Goal: Transaction & Acquisition: Purchase product/service

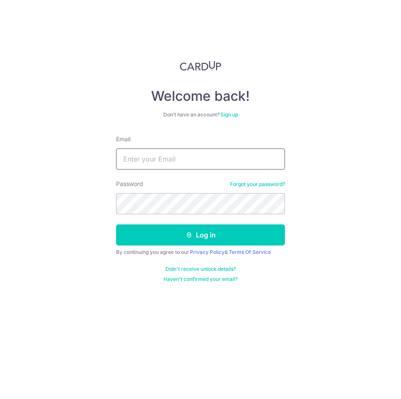
click at [197, 155] on input "Email" at bounding box center [200, 159] width 169 height 21
type input "daphne@maximusracing.com"
click at [179, 191] on div "Password Forgot your password?" at bounding box center [200, 197] width 169 height 35
click at [206, 246] on form "Email daphne@maximusracing.com Password Forgot your password? Log in By continu…" at bounding box center [200, 209] width 169 height 148
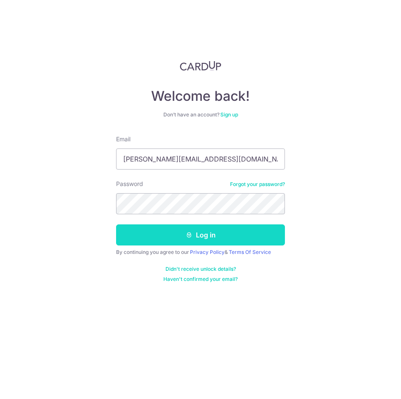
click at [152, 228] on button "Log in" at bounding box center [200, 235] width 169 height 21
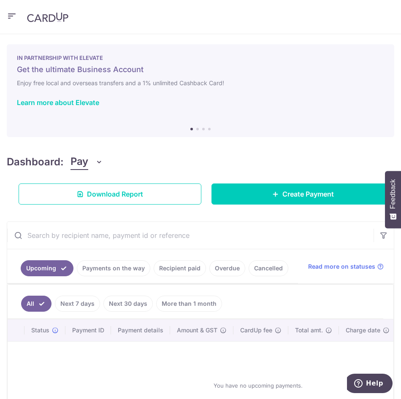
click at [82, 162] on span "Pay" at bounding box center [80, 162] width 18 height 16
click at [292, 182] on div "Dashboard: Pay Pay Collect Download Report Download Report Create Payment" at bounding box center [201, 178] width 388 height 54
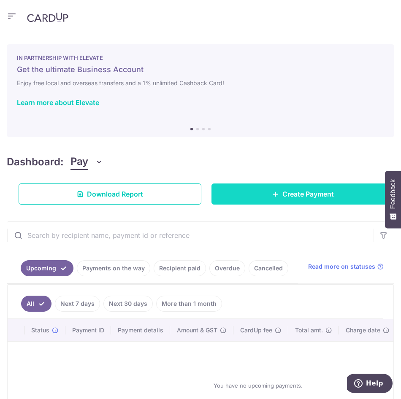
click at [290, 190] on span "Create Payment" at bounding box center [308, 194] width 52 height 10
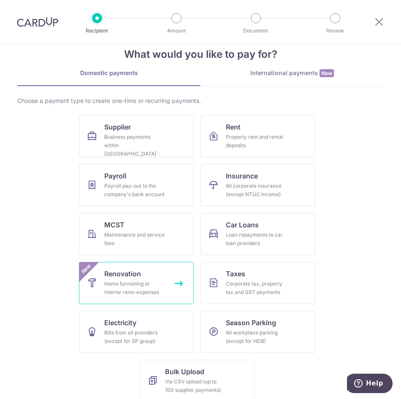
scroll to position [27, 0]
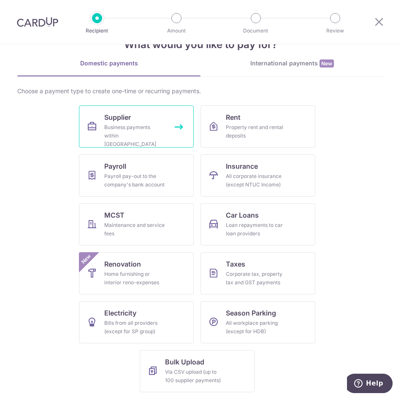
click at [148, 131] on div "Business payments within Singapore" at bounding box center [134, 135] width 61 height 25
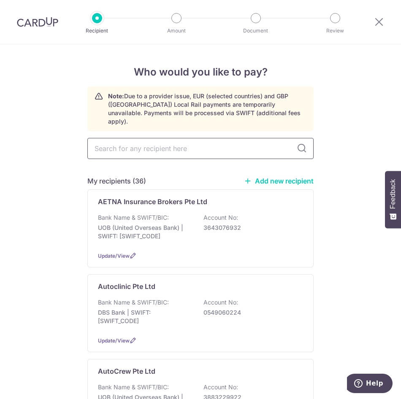
click at [155, 138] on input "text" at bounding box center [200, 148] width 226 height 21
type input "hl"
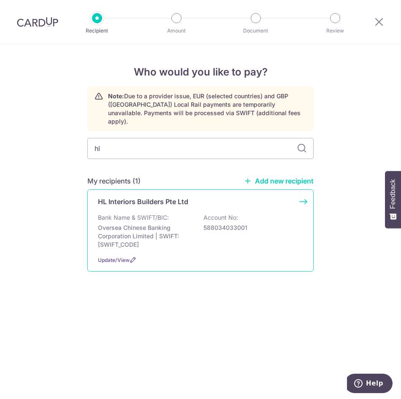
click at [157, 224] on p "Oversea Chinese Banking Corporation Limited | SWIFT: OCBCSGSGXXX" at bounding box center [145, 236] width 95 height 25
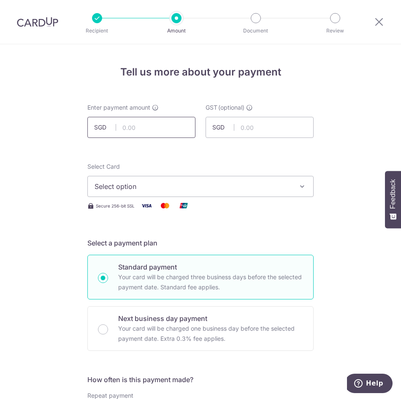
click at [167, 126] on input "text" at bounding box center [141, 127] width 108 height 21
type input "10,000.00"
click at [128, 190] on span "Select option" at bounding box center [193, 187] width 197 height 10
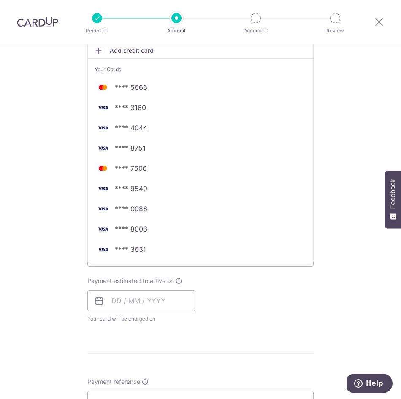
scroll to position [169, 0]
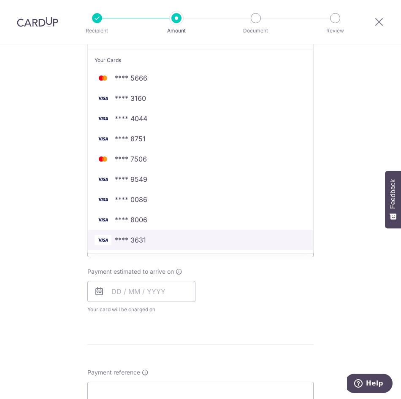
drag, startPoint x: 122, startPoint y: 241, endPoint x: 124, endPoint y: 236, distance: 5.5
click at [122, 241] on span "**** 3631" at bounding box center [130, 240] width 31 height 10
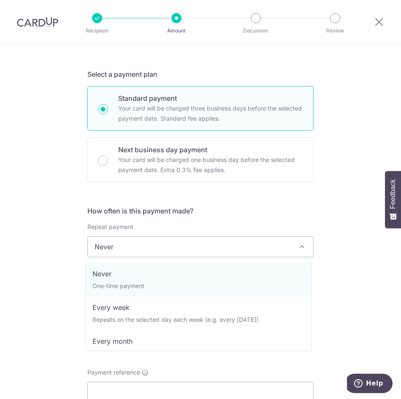
click at [120, 253] on span "Never" at bounding box center [200, 247] width 225 height 20
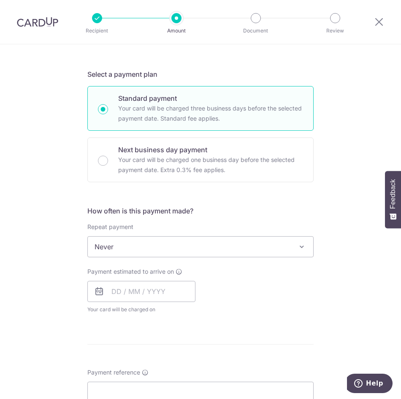
click at [120, 253] on span "Never" at bounding box center [200, 247] width 225 height 20
click at [117, 297] on input "text" at bounding box center [141, 291] width 108 height 21
click at [172, 353] on link "4" at bounding box center [173, 352] width 14 height 14
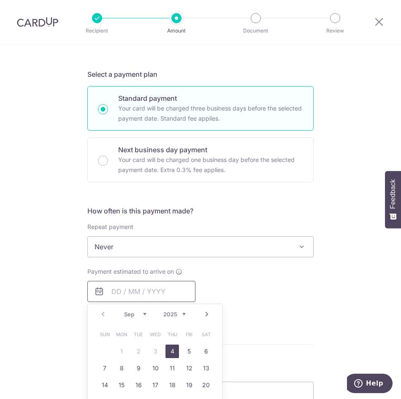
click at [133, 300] on input "text" at bounding box center [141, 291] width 108 height 21
type input "04/09/2025"
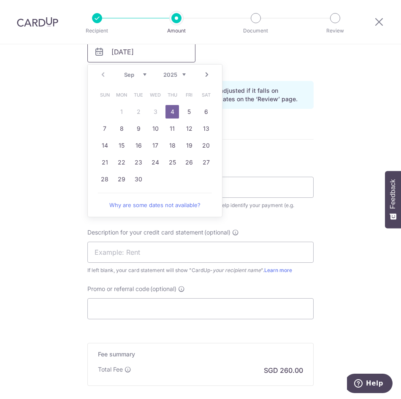
scroll to position [293, 0]
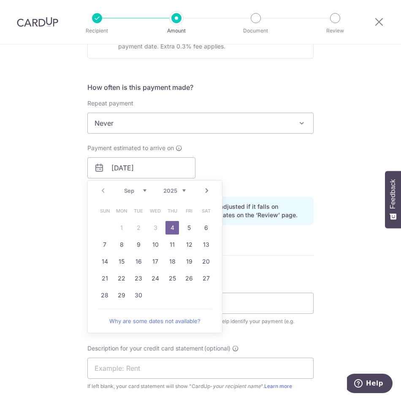
click at [298, 161] on div "Payment estimated to arrive on 04/09/2025 Prev Next Sep Oct Nov Dec 2025 2026 2…" at bounding box center [200, 167] width 236 height 46
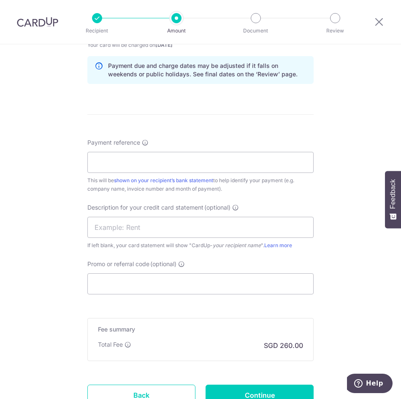
scroll to position [462, 0]
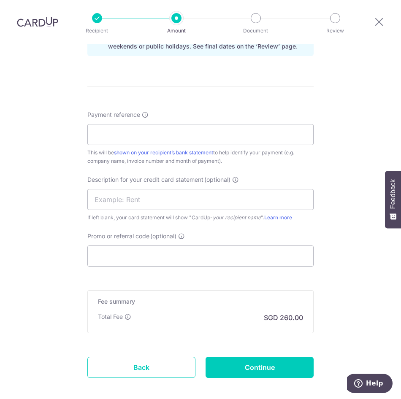
click at [129, 123] on div "Payment reference This will be shown on your recipient’s bank statement to help…" at bounding box center [200, 138] width 226 height 55
click at [138, 135] on input "Payment reference" at bounding box center [200, 134] width 226 height 21
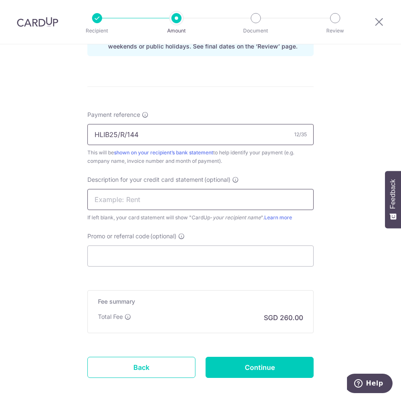
type input "HLIB25/R/144"
click at [125, 206] on input "text" at bounding box center [200, 199] width 226 height 21
click at [110, 197] on input "text" at bounding box center [200, 199] width 226 height 21
type input "HL Interiors"
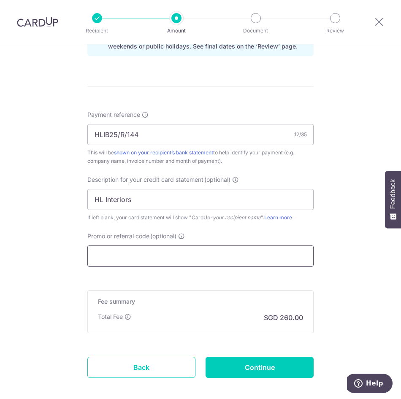
click at [120, 252] on input "Promo or referral code (optional)" at bounding box center [200, 256] width 226 height 21
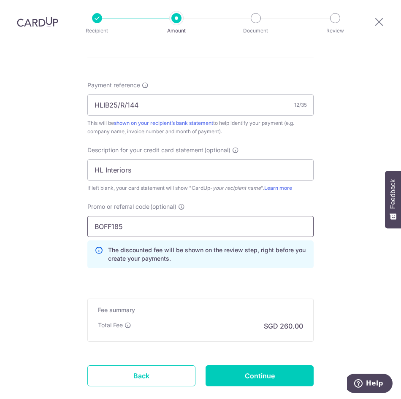
scroll to position [542, 0]
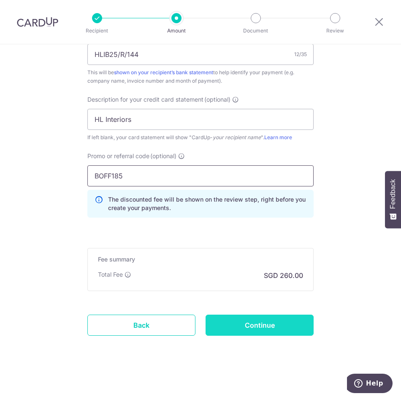
type input "BOFF185"
click at [280, 329] on input "Continue" at bounding box center [260, 325] width 108 height 21
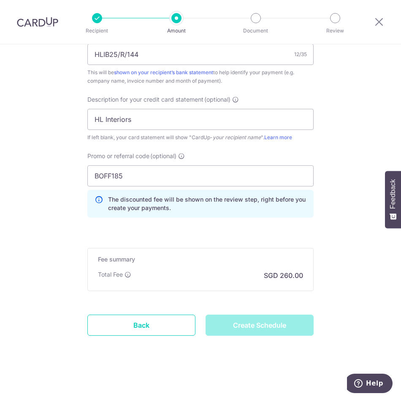
type input "Create Schedule"
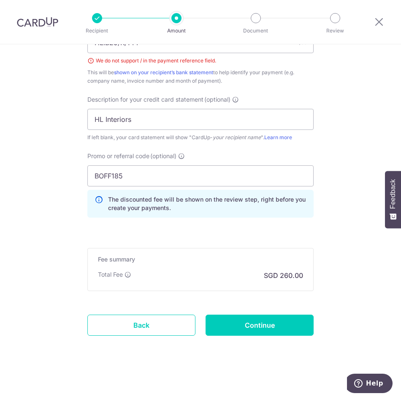
scroll to position [385, 0]
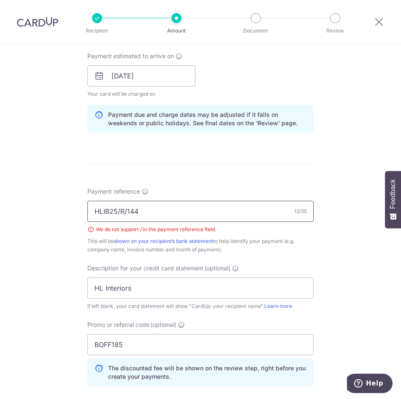
click at [118, 210] on input "HLIB25/R/144" at bounding box center [200, 211] width 226 height 21
type input "HLIB25 R 144"
click at [250, 185] on form "Enter payment amount SGD 10,000.00 10000.00 GST (optional) SGD Select Card ****…" at bounding box center [200, 124] width 226 height 810
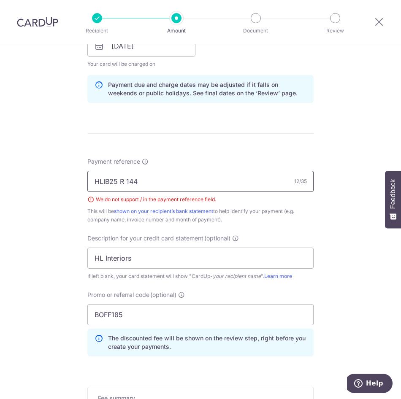
scroll to position [554, 0]
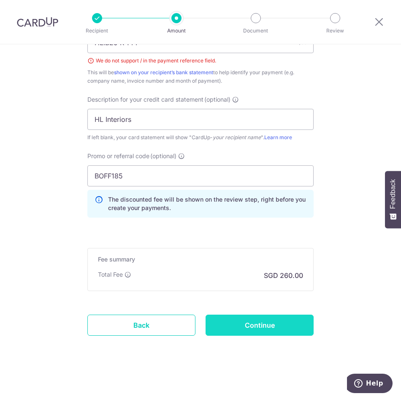
click at [265, 321] on input "Continue" at bounding box center [260, 325] width 108 height 21
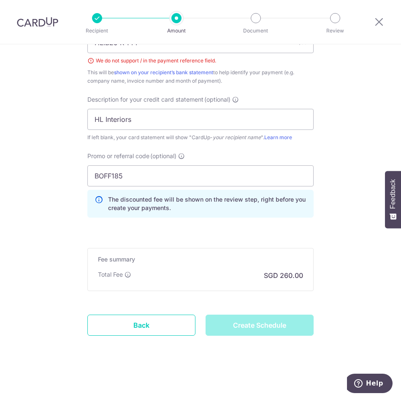
type input "Create Schedule"
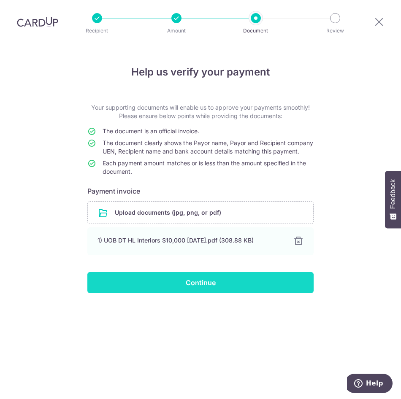
click at [189, 293] on input "Continue" at bounding box center [200, 282] width 226 height 21
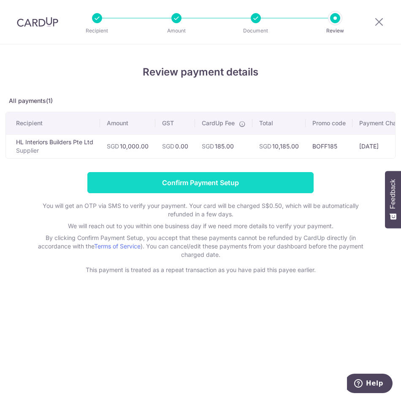
click at [246, 184] on input "Confirm Payment Setup" at bounding box center [200, 182] width 226 height 21
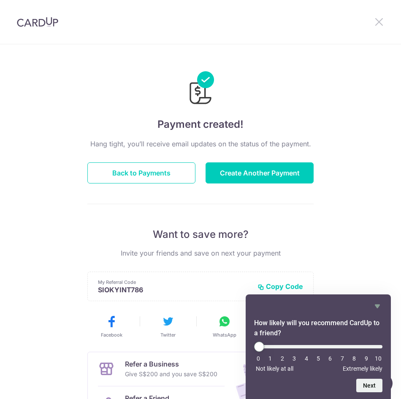
click at [383, 20] on icon at bounding box center [379, 21] width 10 height 11
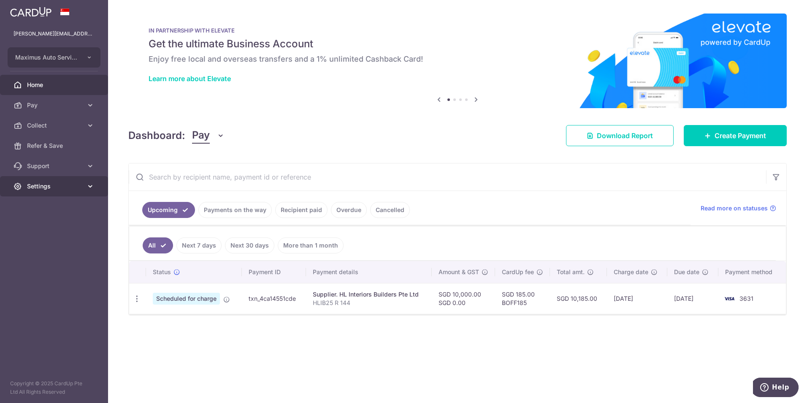
click at [52, 189] on span "Settings" at bounding box center [55, 186] width 56 height 8
click at [41, 228] on span "Logout" at bounding box center [55, 227] width 56 height 8
